Goal: Communication & Community: Participate in discussion

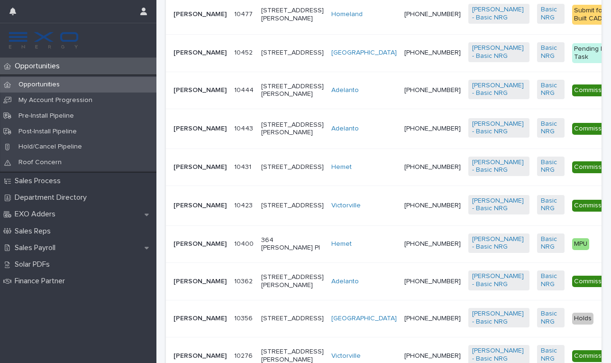
scroll to position [841, 0]
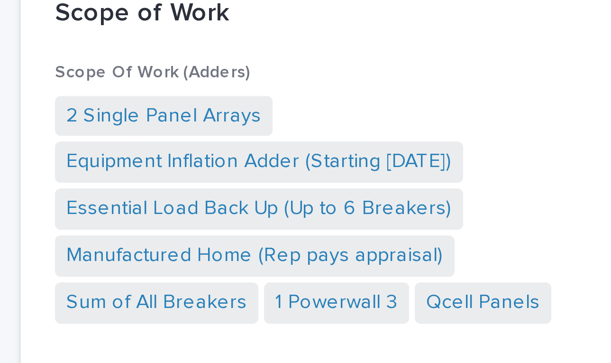
scroll to position [937, 0]
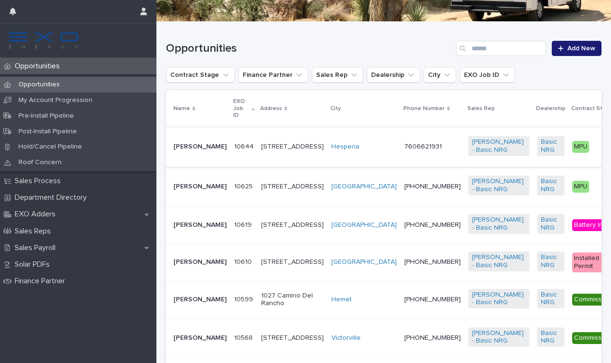
scroll to position [190, 0]
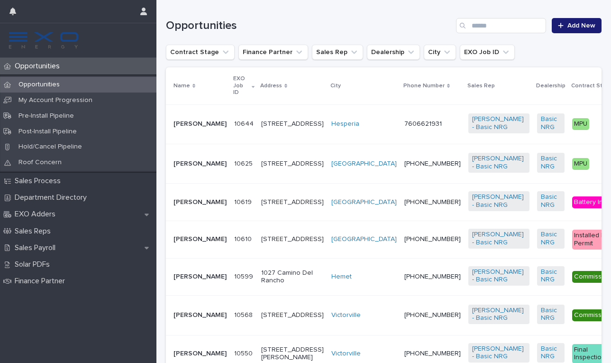
click at [189, 206] on p "[PERSON_NAME]" at bounding box center [199, 202] width 53 height 8
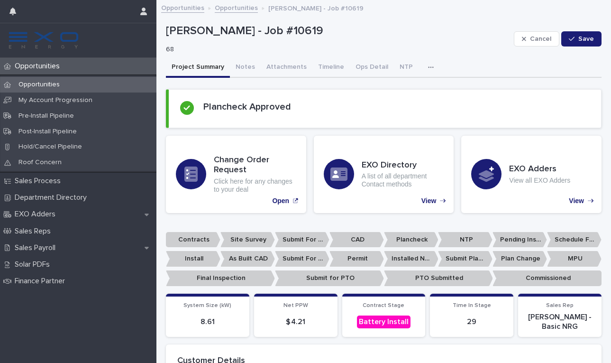
click at [428, 67] on icon "button" at bounding box center [431, 67] width 6 height 7
click at [387, 87] on button "Activity" at bounding box center [398, 92] width 63 height 14
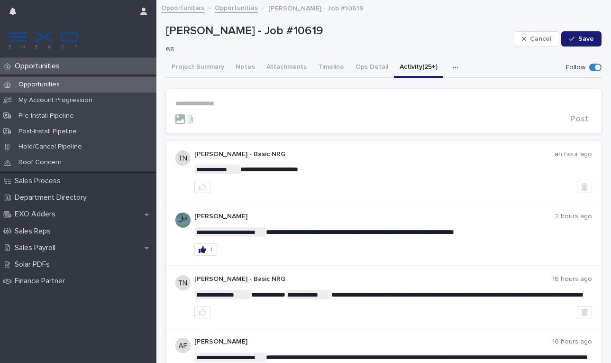
click at [236, 103] on p "**********" at bounding box center [383, 104] width 417 height 8
click at [209, 118] on span "[PERSON_NAME]" at bounding box center [204, 116] width 53 height 7
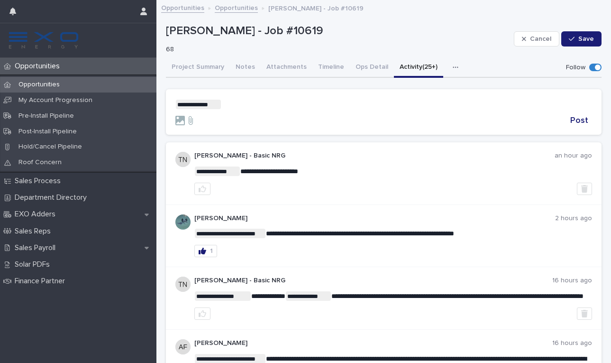
click at [237, 107] on p "**********" at bounding box center [383, 104] width 417 height 9
click at [336, 104] on span "**********" at bounding box center [278, 104] width 115 height 7
click at [582, 120] on span "Post" at bounding box center [579, 120] width 18 height 9
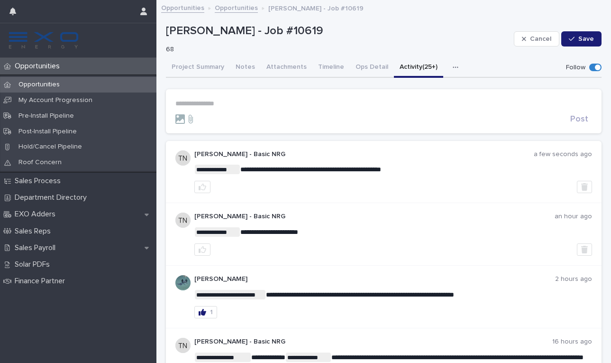
click at [71, 87] on div "Opportunities" at bounding box center [78, 85] width 156 height 16
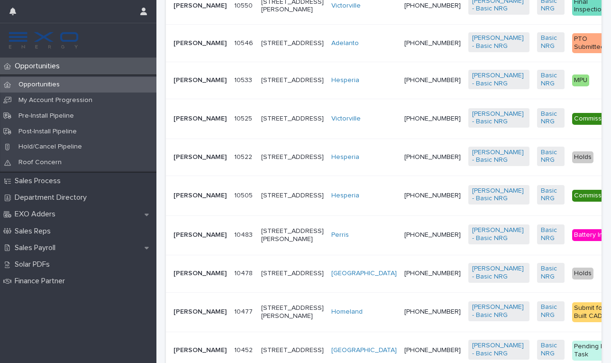
scroll to position [538, 0]
click at [50, 247] on p "Sales Payroll" at bounding box center [37, 247] width 52 height 9
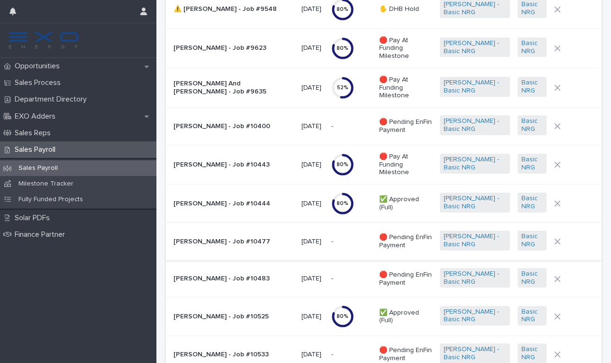
scroll to position [613, 0]
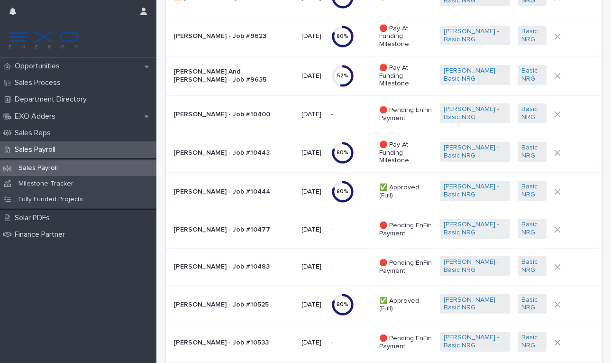
click at [222, 300] on p "[PERSON_NAME] - Job #10525" at bounding box center [233, 304] width 120 height 8
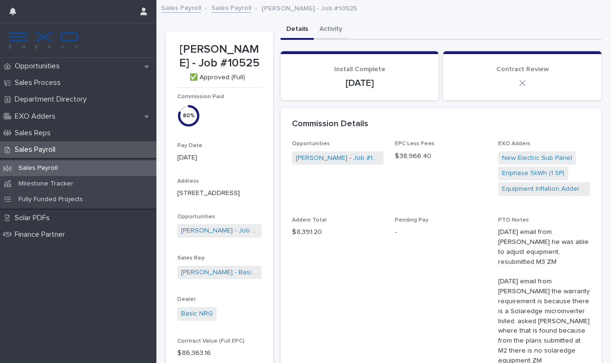
click at [329, 27] on button "Activity" at bounding box center [331, 30] width 34 height 20
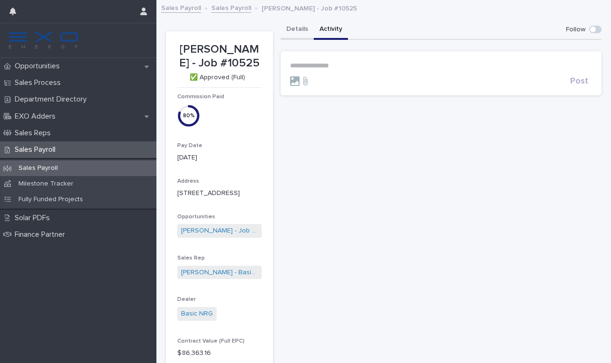
click at [296, 26] on button "Details" at bounding box center [297, 30] width 33 height 20
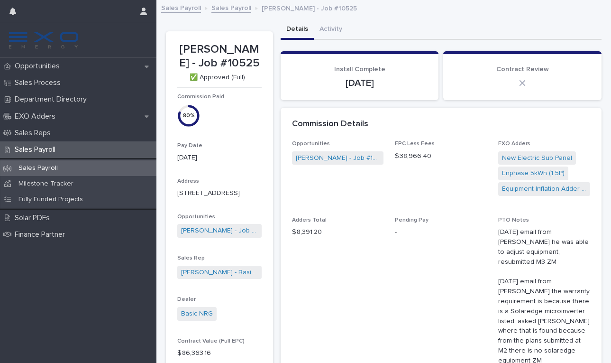
click at [56, 170] on p "Sales Payroll" at bounding box center [38, 168] width 54 height 8
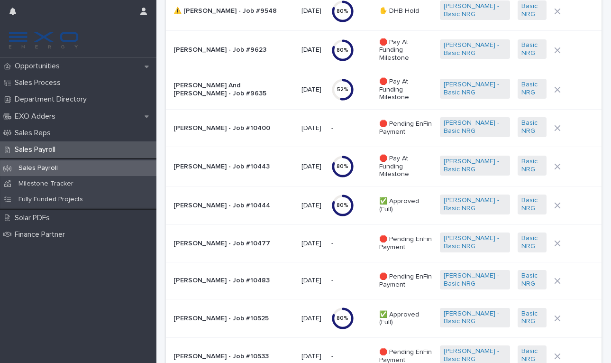
scroll to position [601, 0]
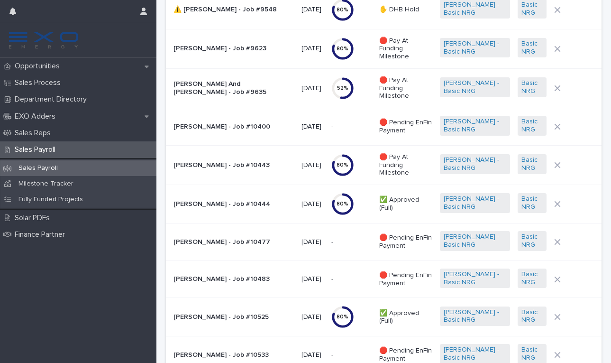
click at [214, 200] on p "[PERSON_NAME] - Job #10444" at bounding box center [233, 204] width 120 height 8
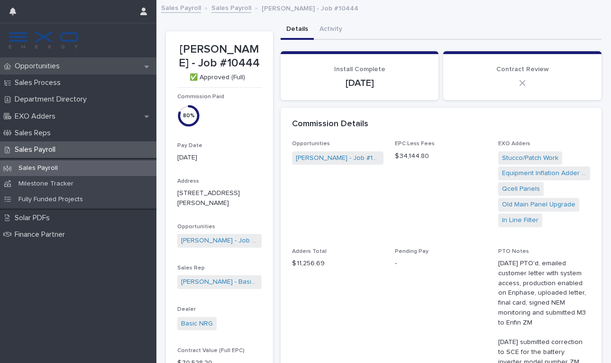
click at [57, 65] on p "Opportunities" at bounding box center [39, 66] width 56 height 9
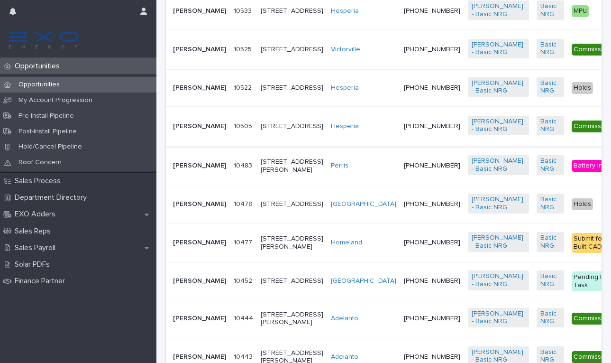
scroll to position [598, 0]
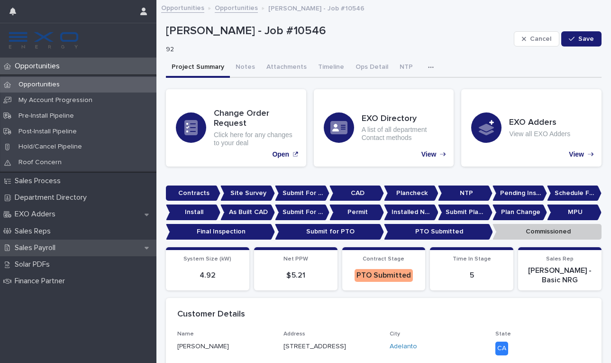
click at [51, 245] on p "Sales Payroll" at bounding box center [37, 247] width 52 height 9
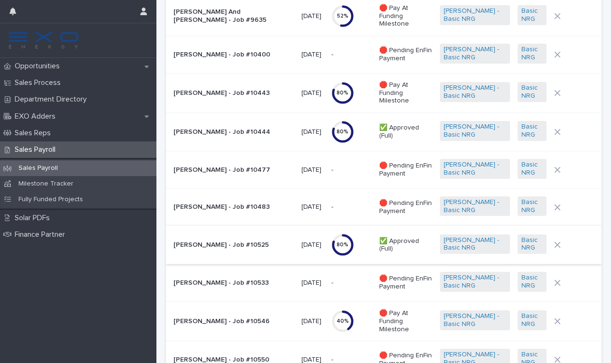
scroll to position [675, 0]
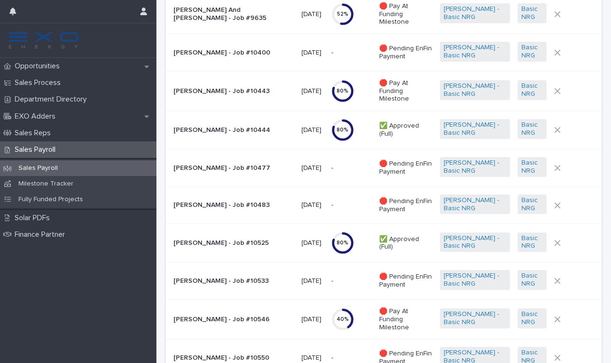
click at [227, 315] on p "[PERSON_NAME] - Job #10546" at bounding box center [233, 319] width 120 height 8
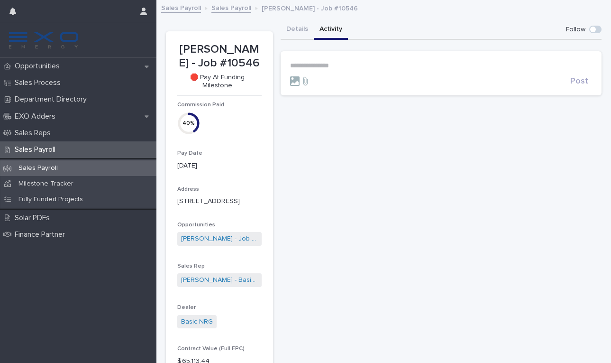
click at [327, 24] on button "Activity" at bounding box center [331, 30] width 34 height 20
click at [319, 63] on p "**********" at bounding box center [441, 66] width 302 height 8
click at [320, 78] on span "[PERSON_NAME]" at bounding box center [319, 78] width 53 height 7
click at [358, 64] on p "**********" at bounding box center [441, 66] width 302 height 9
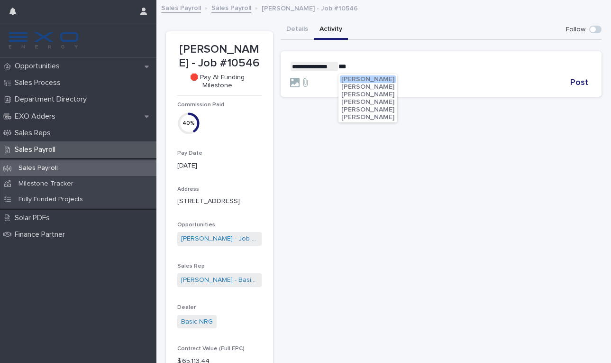
click at [379, 79] on span "[PERSON_NAME]" at bounding box center [367, 79] width 53 height 7
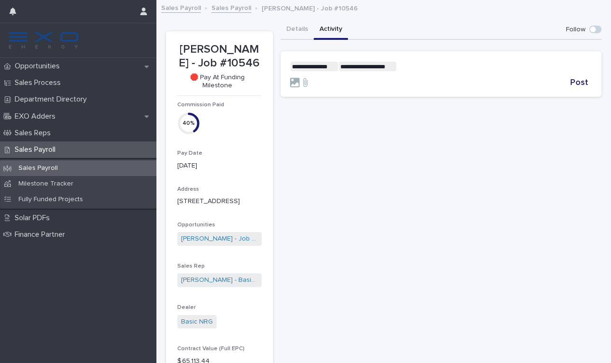
click at [413, 67] on p "**********" at bounding box center [441, 66] width 302 height 9
click at [579, 82] on span "Post" at bounding box center [579, 82] width 18 height 9
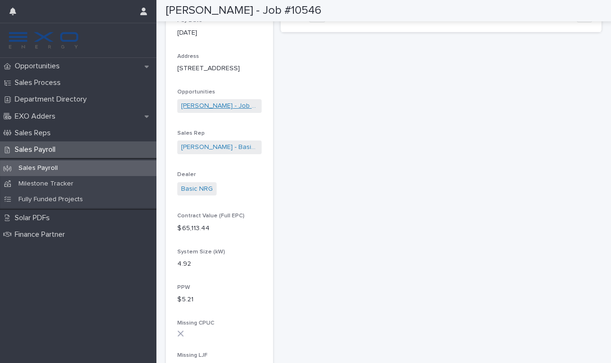
scroll to position [134, 0]
